Goal: Browse casually

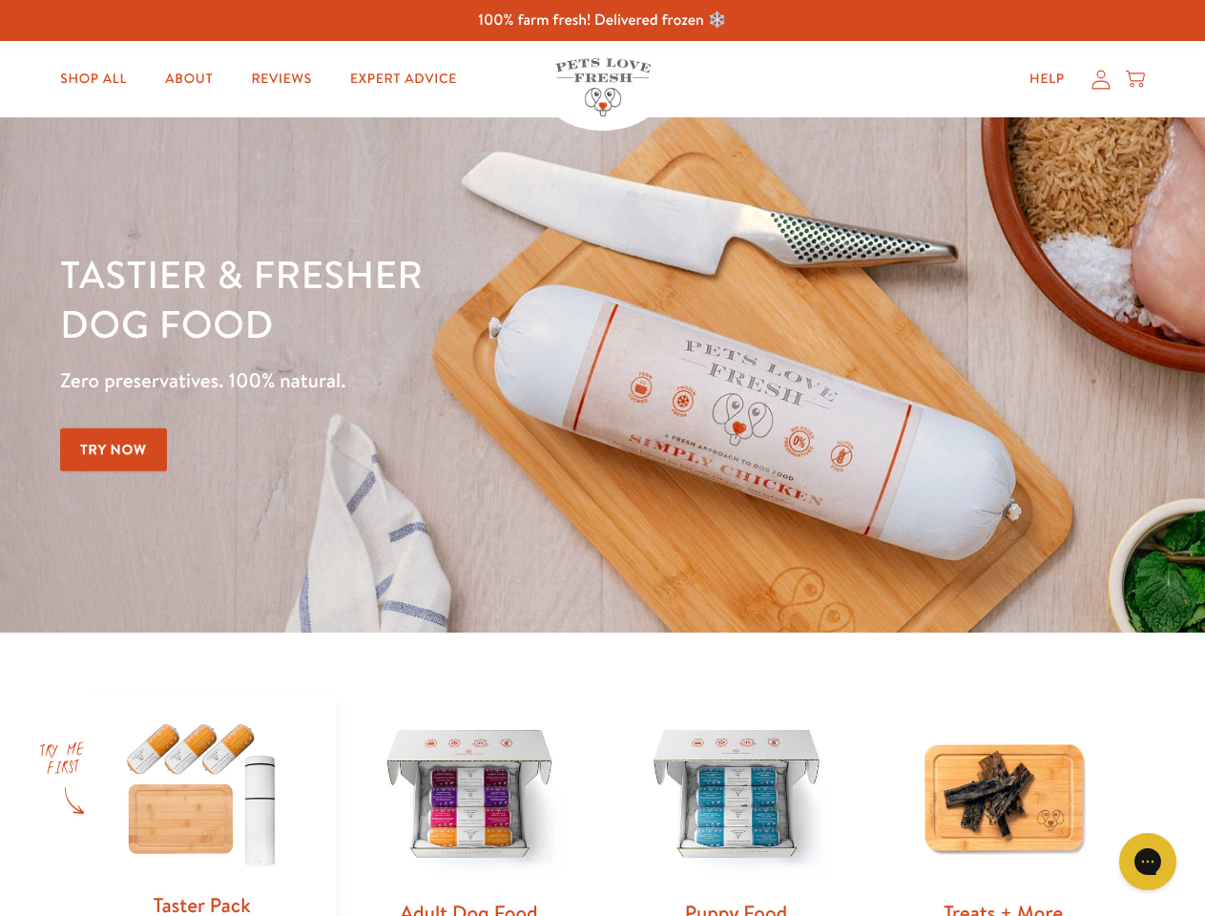
click at [602, 458] on div "Tastier & fresher dog food Zero preservatives. 100% natural. Try Now" at bounding box center [421, 375] width 723 height 252
click at [1148, 861] on icon "Gorgias live chat" at bounding box center [1147, 861] width 18 height 18
